Goal: Task Accomplishment & Management: Manage account settings

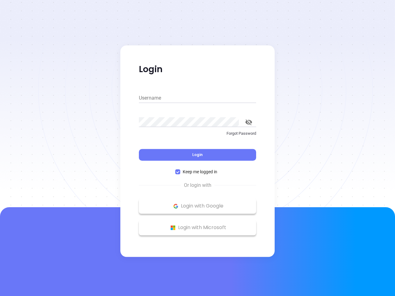
click at [197, 148] on div "Login" at bounding box center [197, 150] width 117 height 19
click at [197, 98] on input "Username" at bounding box center [197, 98] width 117 height 10
click at [248, 122] on icon "toggle password visibility" at bounding box center [248, 122] width 7 height 6
click at [197, 155] on span "Login" at bounding box center [197, 154] width 10 height 5
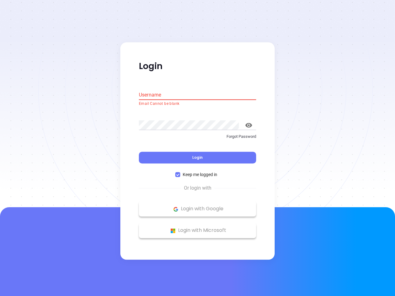
click at [197, 172] on span "Keep me logged in" at bounding box center [199, 174] width 39 height 7
click at [180, 172] on input "Keep me logged in" at bounding box center [177, 174] width 5 height 5
checkbox input "false"
click at [197, 206] on p "Login with Google" at bounding box center [197, 208] width 111 height 9
click at [197, 228] on p "Login with Microsoft" at bounding box center [197, 230] width 111 height 9
